Goal: Register for event/course

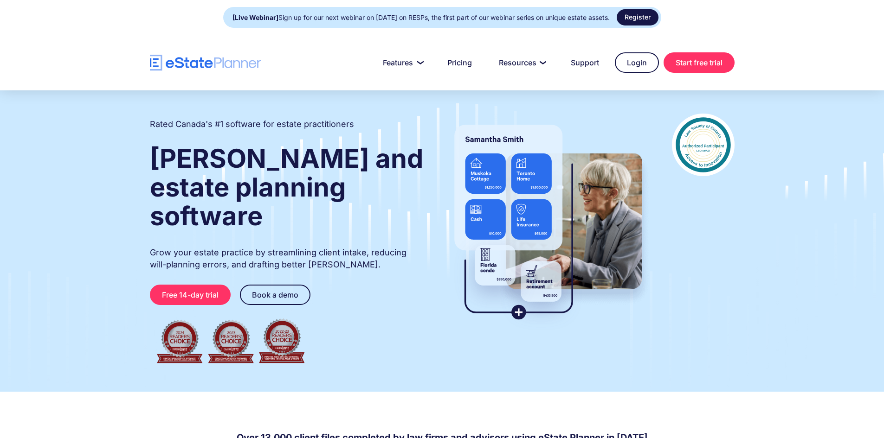
click at [645, 19] on link "Register" at bounding box center [637, 17] width 42 height 16
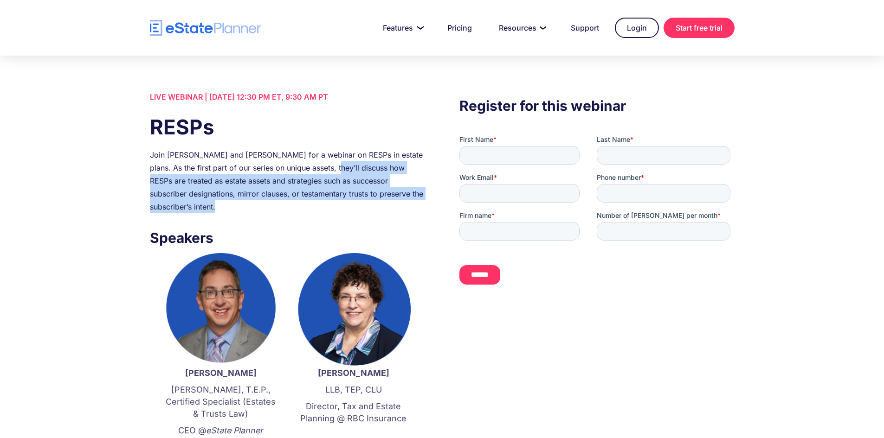
drag, startPoint x: 318, startPoint y: 168, endPoint x: 391, endPoint y: 212, distance: 85.1
click at [391, 212] on div "Join Jordan Atin and Kathryn Bennett for a webinar on RESPs in estate plans. As…" at bounding box center [287, 180] width 275 height 65
copy div "hey’ll discuss how RESPs are treated as estate assets and strategies such as su…"
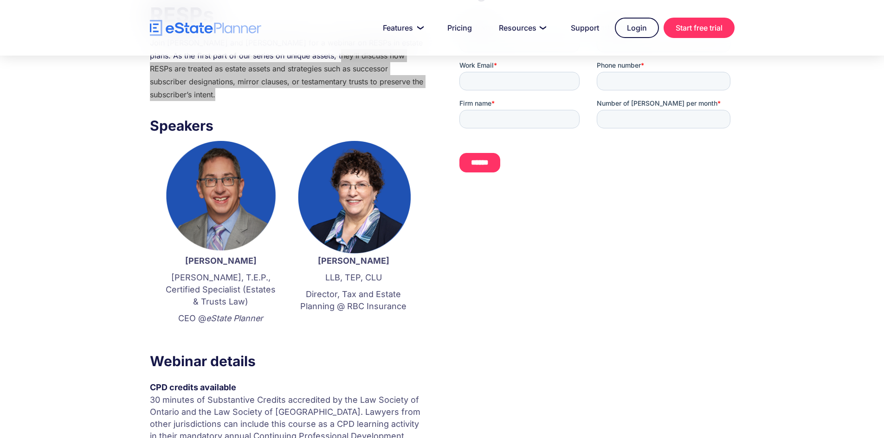
scroll to position [139, 0]
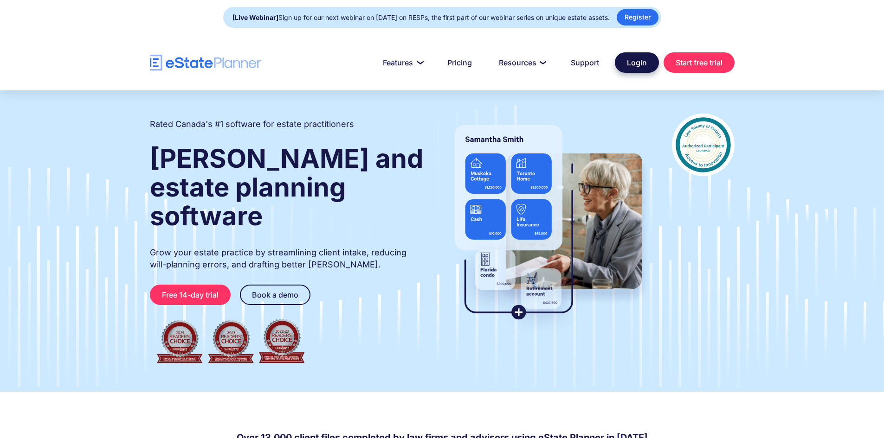
click at [620, 61] on link "Login" at bounding box center [637, 62] width 44 height 20
